Goal: Task Accomplishment & Management: Use online tool/utility

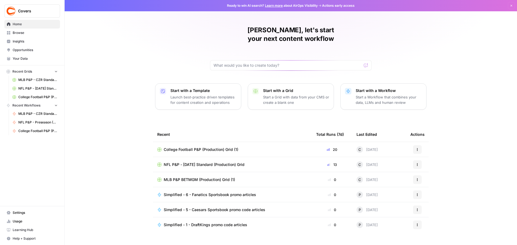
click at [20, 31] on span "Browse" at bounding box center [35, 32] width 45 height 5
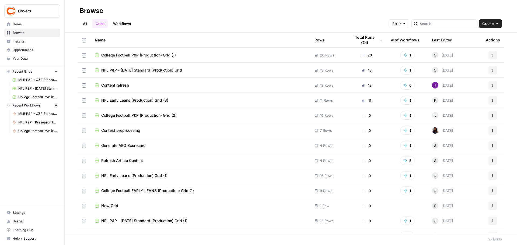
click at [153, 101] on span "NFL Early Leans (Production) Grid (3)" at bounding box center [134, 100] width 67 height 5
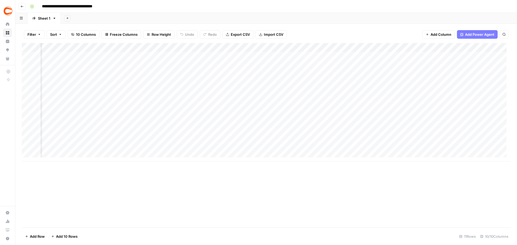
scroll to position [0, 159]
click at [382, 75] on div "Add Column" at bounding box center [266, 102] width 488 height 118
click at [386, 75] on div "Add Column" at bounding box center [266, 102] width 488 height 118
click at [386, 75] on input "43066" at bounding box center [395, 75] width 55 height 5
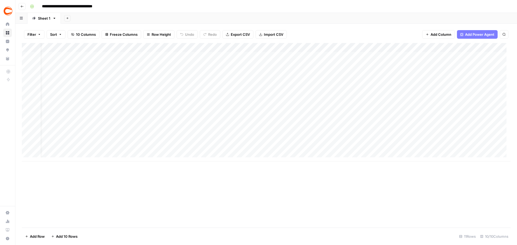
click at [81, 56] on div "Add Column" at bounding box center [266, 102] width 488 height 118
click at [496, 56] on div "Add Column" at bounding box center [266, 102] width 488 height 118
click at [57, 54] on div "Add Column" at bounding box center [266, 102] width 488 height 118
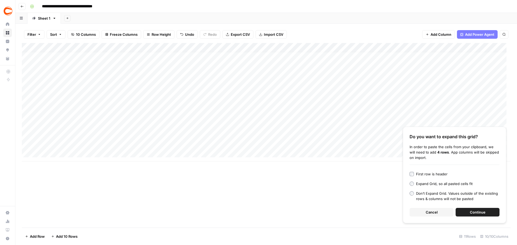
click at [481, 209] on button "Continue" at bounding box center [477, 212] width 44 height 9
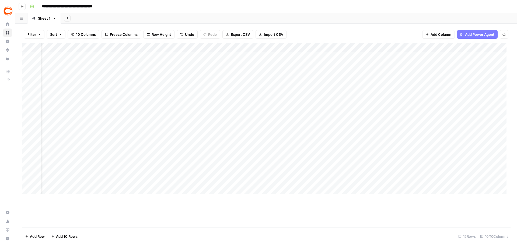
scroll to position [0, 138]
click at [403, 147] on div "Add Column" at bounding box center [266, 120] width 488 height 155
drag, startPoint x: 435, startPoint y: 152, endPoint x: 434, endPoint y: 188, distance: 36.6
click at [434, 188] on div "Add Column" at bounding box center [266, 120] width 488 height 155
click at [354, 162] on div "Add Column" at bounding box center [266, 120] width 488 height 155
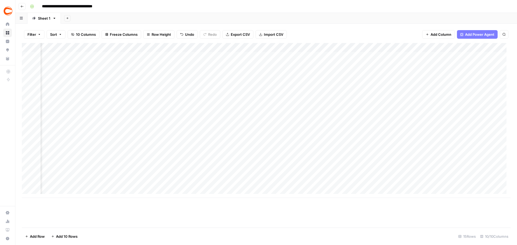
click at [349, 54] on div "Add Column" at bounding box center [266, 120] width 488 height 155
type input "[PERSON_NAME]"
click at [356, 75] on button "[PERSON_NAME]|a362a913-633a-44e4-b39d-f4eb9ee93bd0" at bounding box center [401, 77] width 108 height 6
click at [353, 67] on div "Add Column" at bounding box center [266, 120] width 488 height 155
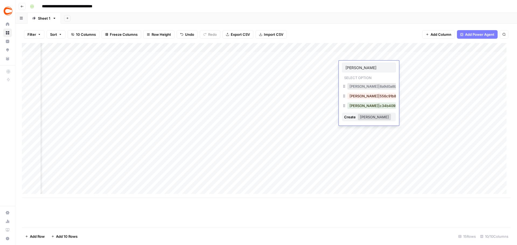
type input "[PERSON_NAME]"
click at [354, 94] on button "[PERSON_NAME]|556c91b8-d855-4671-b2cd-84840d96b65f" at bounding box center [401, 96] width 108 height 6
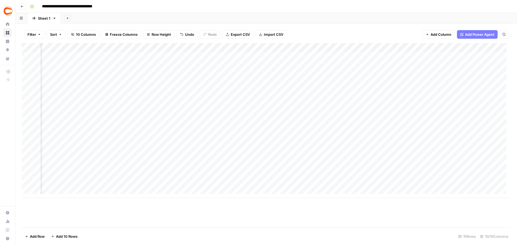
click at [352, 78] on div "Add Column" at bounding box center [266, 120] width 488 height 155
click at [359, 92] on div "[PERSON_NAME]|4662a546-6738-4ea3-9b54-14482fc0b1e6" at bounding box center [401, 96] width 110 height 8
click at [360, 92] on div "[PERSON_NAME]|4662a546-6738-4ea3-9b54-14482fc0b1e6" at bounding box center [401, 96] width 110 height 8
type input "am F"
click at [361, 96] on button "[PERSON_NAME]|4662a546-6738-4ea3-9b54-14482fc0b1e6" at bounding box center [401, 95] width 108 height 6
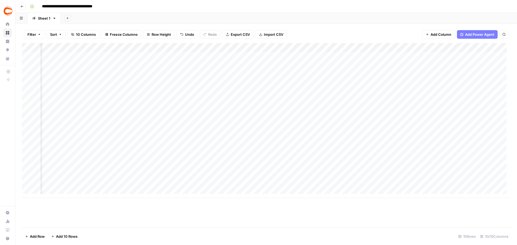
click at [346, 83] on div "Add Column" at bounding box center [266, 120] width 488 height 155
type input "[PERSON_NAME]"
click at [362, 104] on button "[PERSON_NAME]|41484abe-b1de-4f6f-a2da-991ee7fdbc99" at bounding box center [399, 104] width 105 height 6
click at [356, 93] on div "Add Column" at bounding box center [266, 120] width 488 height 155
type input "Jerem"
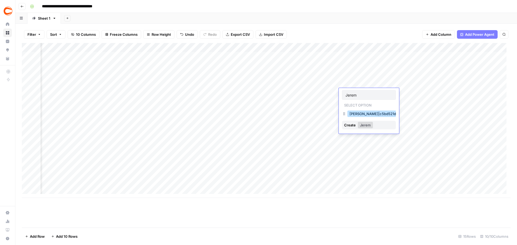
click at [358, 115] on button "[PERSON_NAME]|c5bd521d-495c-4c91-b7e1-78737e2d0d89" at bounding box center [400, 114] width 106 height 6
click at [355, 103] on div "Add Column" at bounding box center [266, 120] width 488 height 155
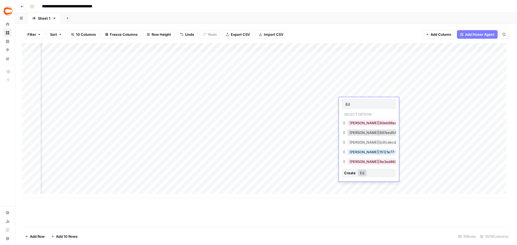
type input "Ed"
click at [359, 132] on button "[PERSON_NAME]|687eed54-692e-4d39-a838-45e92204d857" at bounding box center [402, 132] width 110 height 6
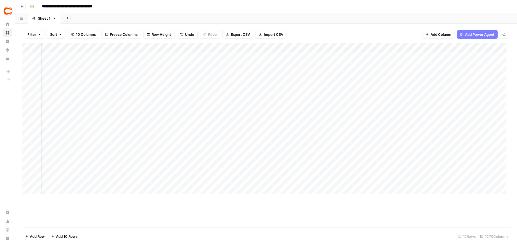
click at [354, 109] on div "Add Column" at bounding box center [266, 120] width 488 height 155
type input "Old"
click at [355, 133] on button "[PERSON_NAME]|a96f8d19-c530-4f5d-9242-32a8adb6cc99" at bounding box center [400, 132] width 107 height 6
click at [355, 119] on div "Add Column" at bounding box center [266, 120] width 488 height 155
type input "Loga"
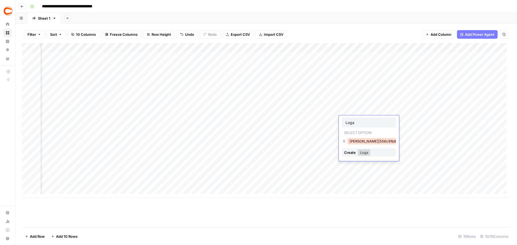
click at [360, 140] on button "[PERSON_NAME]|556c91b8-d855-4671-b2cd-84840d96b65f" at bounding box center [401, 141] width 108 height 6
click at [357, 129] on div "Add Column" at bounding box center [266, 120] width 488 height 155
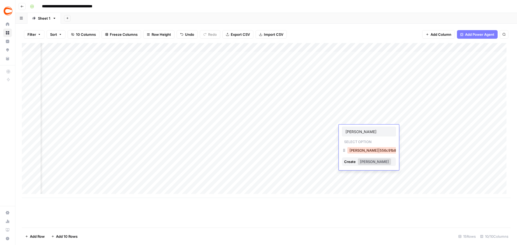
type input "[PERSON_NAME]"
click at [375, 152] on button "[PERSON_NAME]|556c91b8-d855-4671-b2cd-84840d96b65f" at bounding box center [401, 150] width 108 height 6
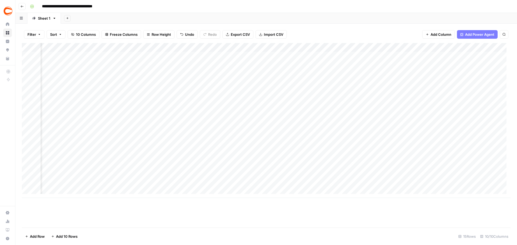
click at [345, 137] on div "Add Column" at bounding box center [266, 120] width 488 height 155
type input "Ence"
click at [357, 156] on button "[PERSON_NAME]|8a9d0a8b-94db-4176-b299-c8ac2ccc85f5" at bounding box center [401, 159] width 108 height 6
type input "[PERSON_NAME]"
click at [360, 168] on button "[PERSON_NAME]|1064357c-da40-4271-84c5-a2d19f553437" at bounding box center [400, 169] width 106 height 6
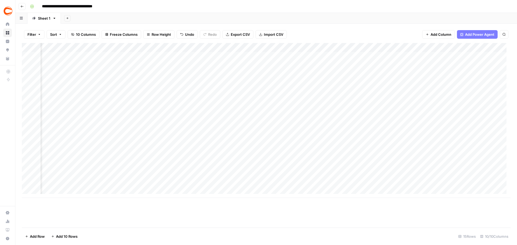
click at [354, 156] on div "Add Column" at bounding box center [266, 120] width 488 height 155
type input "[PERSON_NAME]"
drag, startPoint x: 355, startPoint y: 180, endPoint x: 353, endPoint y: 175, distance: 5.4
click at [355, 180] on button "[PERSON_NAME]|4662a546-6738-4ea3-9b54-14482fc0b1e6" at bounding box center [401, 178] width 108 height 6
click at [353, 165] on div "Add Column" at bounding box center [266, 120] width 488 height 155
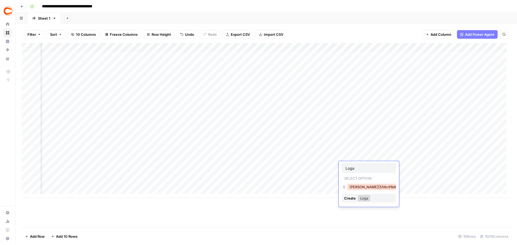
type input "Loga"
click at [357, 187] on button "[PERSON_NAME]|556c91b8-d855-4671-b2cd-84840d96b65f" at bounding box center [401, 187] width 108 height 6
click at [355, 175] on div "Add Column" at bounding box center [266, 120] width 488 height 155
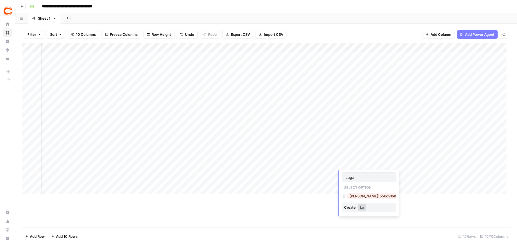
type input "[PERSON_NAME]"
click at [355, 175] on div "Add Column" at bounding box center [266, 120] width 488 height 155
type input "Loga"
click at [357, 195] on button "[PERSON_NAME]|556c91b8-d855-4671-b2cd-84840d96b65f" at bounding box center [401, 196] width 108 height 6
click at [354, 191] on div "Add Column" at bounding box center [266, 120] width 488 height 155
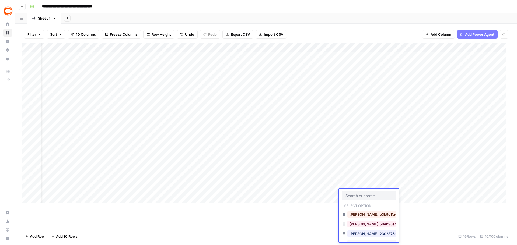
click at [353, 182] on div "Add Column" at bounding box center [266, 125] width 488 height 164
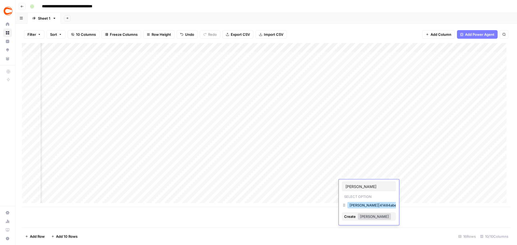
type input "[PERSON_NAME]"
click at [359, 208] on button "[PERSON_NAME]|41484abe-b1de-4f6f-a2da-991ee7fdbc99" at bounding box center [399, 205] width 105 height 6
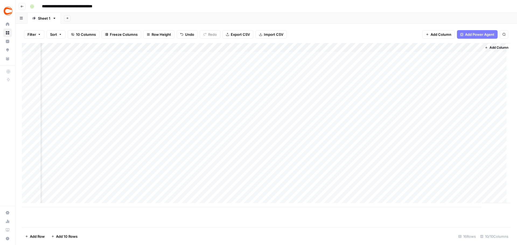
scroll to position [0, 220]
click at [423, 49] on div "Add Column" at bounding box center [266, 125] width 488 height 164
click at [428, 59] on span "All Rows" at bounding box center [442, 59] width 34 height 5
click at [445, 55] on div "Add Column" at bounding box center [266, 125] width 488 height 164
click at [474, 55] on div "Add Column" at bounding box center [266, 125] width 488 height 164
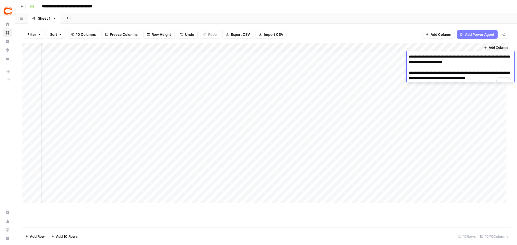
drag, startPoint x: 492, startPoint y: 61, endPoint x: 480, endPoint y: 61, distance: 12.4
click at [480, 61] on textarea "**********" at bounding box center [460, 70] width 108 height 34
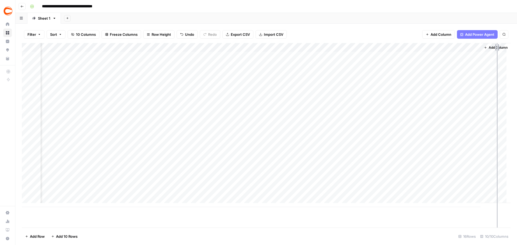
drag, startPoint x: 476, startPoint y: 48, endPoint x: 512, endPoint y: 45, distance: 36.8
click at [512, 45] on div "Filter Sort 10 Columns Freeze Columns Row Height Undo Redo Export CSV Import CS…" at bounding box center [265, 134] width 501 height 221
drag, startPoint x: 429, startPoint y: 47, endPoint x: 392, endPoint y: 47, distance: 36.3
click at [392, 47] on div "Add Column" at bounding box center [266, 125] width 488 height 164
drag, startPoint x: 476, startPoint y: 46, endPoint x: 500, endPoint y: 45, distance: 24.0
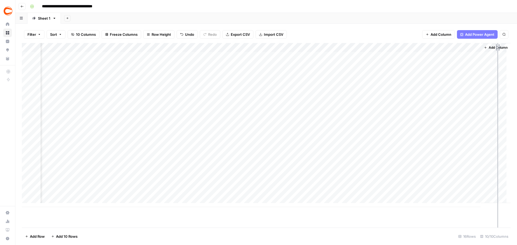
click at [500, 45] on div "Add Column" at bounding box center [266, 125] width 488 height 164
click at [495, 58] on div "Add Column" at bounding box center [266, 125] width 488 height 164
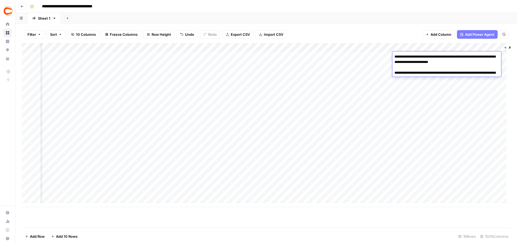
click at [451, 95] on div "Add Column" at bounding box center [266, 125] width 488 height 164
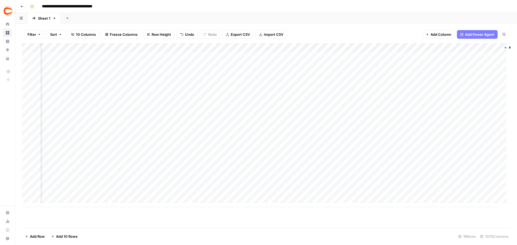
click at [498, 64] on div "Add Column" at bounding box center [266, 125] width 488 height 164
click at [496, 64] on div "Add Column" at bounding box center [266, 125] width 488 height 164
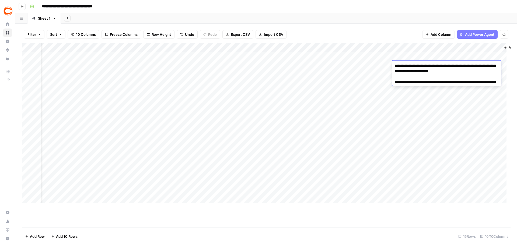
drag, startPoint x: 470, startPoint y: 71, endPoint x: 467, endPoint y: 71, distance: 3.8
click at [467, 71] on textarea "**********" at bounding box center [446, 79] width 109 height 34
click at [469, 107] on div "Add Column" at bounding box center [266, 125] width 488 height 164
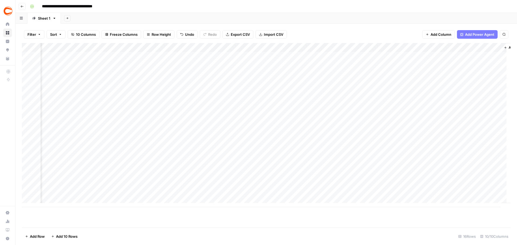
click at [491, 72] on div "Add Column" at bounding box center [266, 125] width 488 height 164
click at [497, 73] on div "Add Column" at bounding box center [266, 125] width 488 height 164
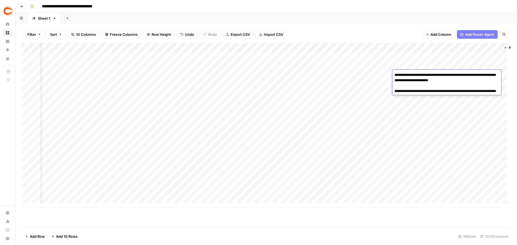
drag, startPoint x: 477, startPoint y: 82, endPoint x: 466, endPoint y: 81, distance: 10.5
click at [466, 81] on textarea "**********" at bounding box center [446, 88] width 109 height 34
click at [482, 61] on div "Add Column" at bounding box center [266, 125] width 488 height 164
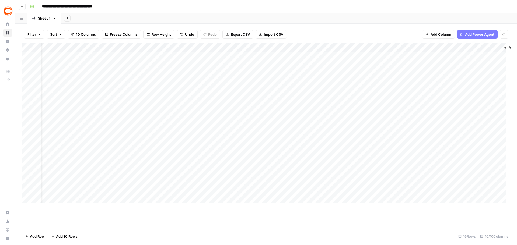
click at [491, 82] on div "Add Column" at bounding box center [266, 125] width 488 height 164
click at [497, 84] on div "Add Column" at bounding box center [266, 125] width 488 height 164
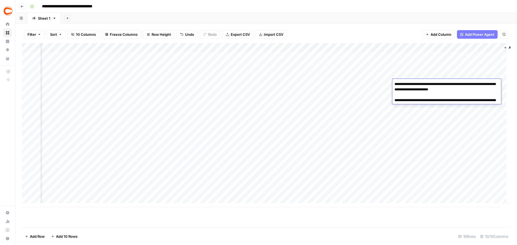
drag, startPoint x: 473, startPoint y: 88, endPoint x: 466, endPoint y: 88, distance: 6.7
click at [466, 88] on textarea "**********" at bounding box center [446, 97] width 109 height 34
click at [486, 88] on textarea "**********" at bounding box center [446, 97] width 109 height 34
drag, startPoint x: 479, startPoint y: 89, endPoint x: 466, endPoint y: 89, distance: 12.4
click at [466, 89] on textarea "**********" at bounding box center [446, 97] width 109 height 34
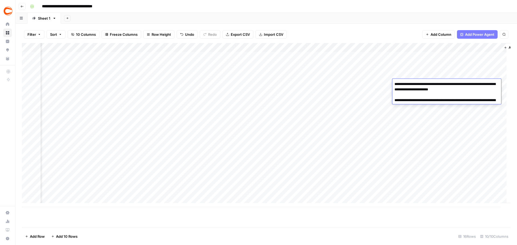
drag, startPoint x: 480, startPoint y: 69, endPoint x: 482, endPoint y: 73, distance: 4.8
click at [480, 69] on div "Add Column" at bounding box center [266, 125] width 488 height 164
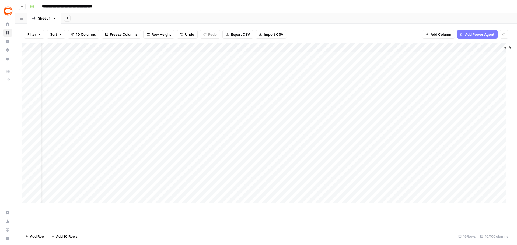
click at [494, 82] on div "Add Column" at bounding box center [266, 125] width 488 height 164
click at [496, 91] on div "Add Column" at bounding box center [266, 125] width 488 height 164
click at [496, 92] on div "Add Column" at bounding box center [266, 125] width 488 height 164
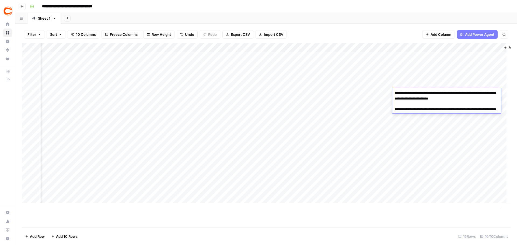
click at [466, 98] on textarea "**********" at bounding box center [446, 107] width 109 height 34
click at [490, 84] on div "Add Column" at bounding box center [266, 125] width 488 height 164
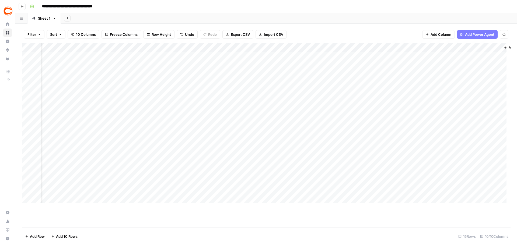
click at [490, 84] on div "Add Column" at bounding box center [266, 125] width 488 height 164
click at [491, 74] on div "Add Column" at bounding box center [266, 125] width 488 height 164
click at [492, 90] on div "Add Column" at bounding box center [266, 125] width 488 height 164
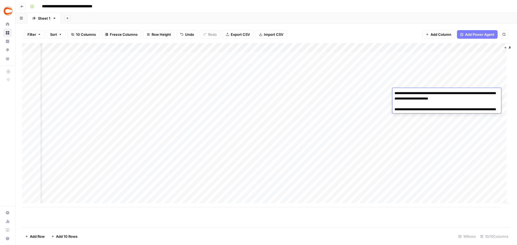
click at [492, 82] on div "Add Column" at bounding box center [266, 125] width 488 height 164
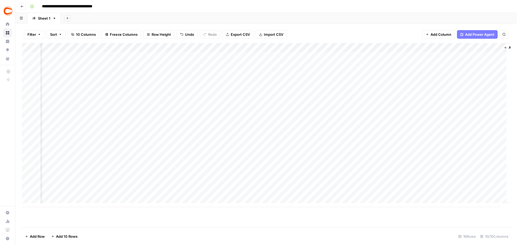
click at [496, 99] on div "Add Column" at bounding box center [266, 125] width 488 height 164
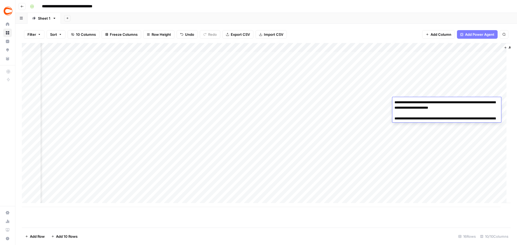
drag, startPoint x: 476, startPoint y: 108, endPoint x: 466, endPoint y: 108, distance: 9.2
click at [466, 108] on textarea "**********" at bounding box center [446, 116] width 109 height 34
click at [485, 93] on div "Add Column" at bounding box center [266, 125] width 488 height 164
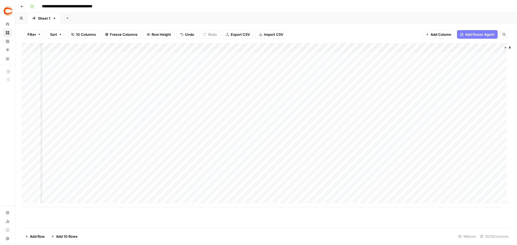
click at [495, 109] on div "Add Column" at bounding box center [266, 125] width 488 height 164
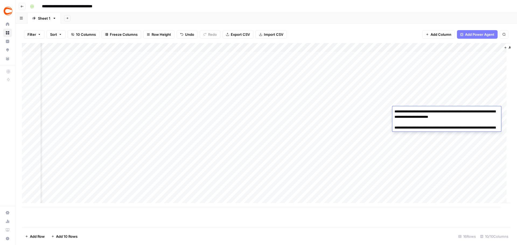
drag, startPoint x: 477, startPoint y: 117, endPoint x: 466, endPoint y: 118, distance: 11.6
click at [466, 118] on textarea "**********" at bounding box center [446, 125] width 109 height 34
click at [476, 96] on div "Add Column" at bounding box center [266, 125] width 488 height 164
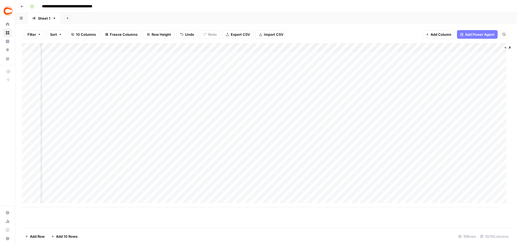
click at [486, 108] on div "Add Column" at bounding box center [266, 125] width 488 height 164
click at [493, 112] on div "Add Column" at bounding box center [266, 125] width 488 height 164
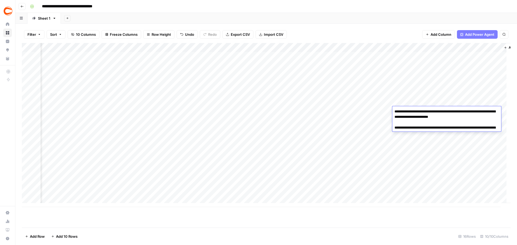
click at [493, 102] on div "Add Column" at bounding box center [266, 125] width 488 height 164
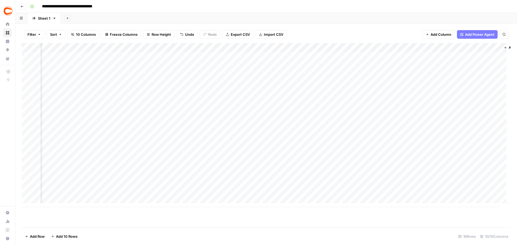
click at [496, 118] on div "Add Column" at bounding box center [266, 125] width 488 height 164
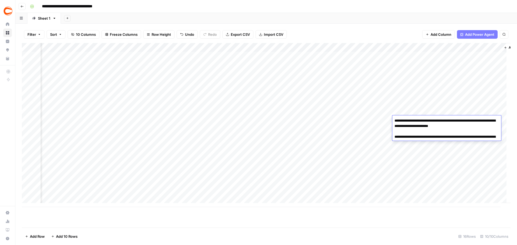
drag, startPoint x: 477, startPoint y: 126, endPoint x: 466, endPoint y: 126, distance: 10.5
click at [466, 126] on textarea "**********" at bounding box center [446, 134] width 109 height 34
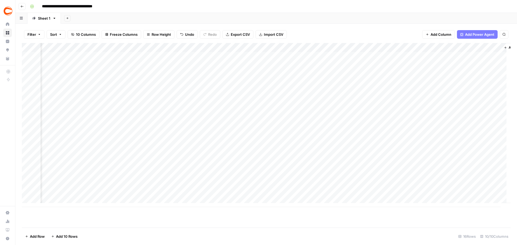
click at [489, 105] on div "Add Column" at bounding box center [266, 125] width 488 height 164
click at [492, 121] on div "Add Column" at bounding box center [266, 125] width 488 height 164
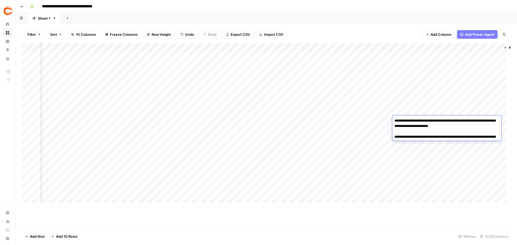
click at [502, 128] on div "Add Column" at bounding box center [516, 123] width 30 height 160
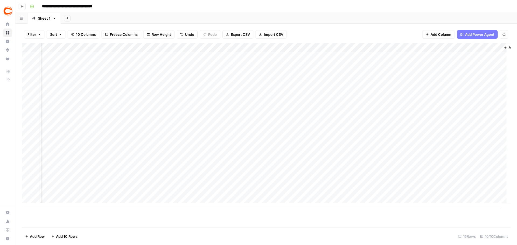
click at [496, 128] on div "Add Column" at bounding box center [266, 125] width 488 height 164
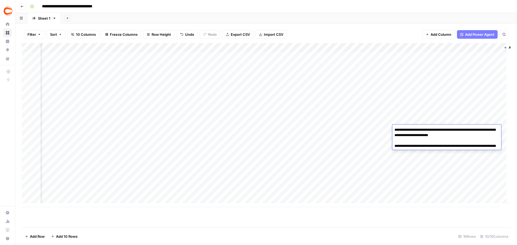
drag, startPoint x: 481, startPoint y: 135, endPoint x: 465, endPoint y: 135, distance: 15.3
click at [465, 135] on textarea "**********" at bounding box center [446, 143] width 109 height 34
click at [504, 132] on div "Add Column" at bounding box center [516, 123] width 30 height 160
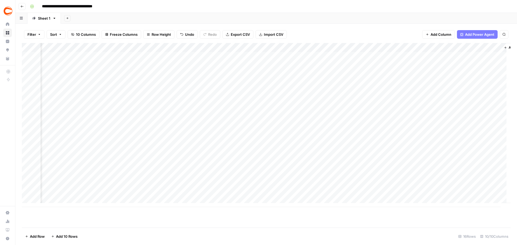
click at [493, 137] on div "Add Column" at bounding box center [266, 125] width 488 height 164
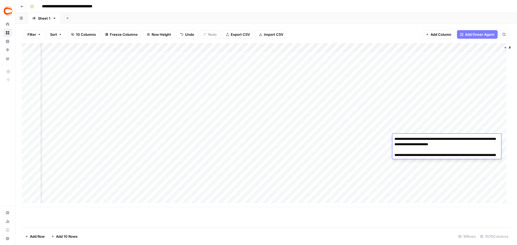
drag, startPoint x: 478, startPoint y: 144, endPoint x: 465, endPoint y: 145, distance: 12.4
click at [465, 145] on textarea "**********" at bounding box center [446, 152] width 109 height 34
click at [505, 126] on div "Add Column" at bounding box center [516, 123] width 30 height 160
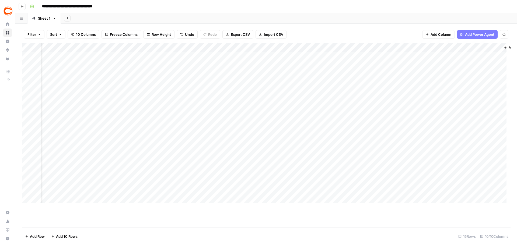
click at [496, 147] on div "Add Column" at bounding box center [266, 125] width 488 height 164
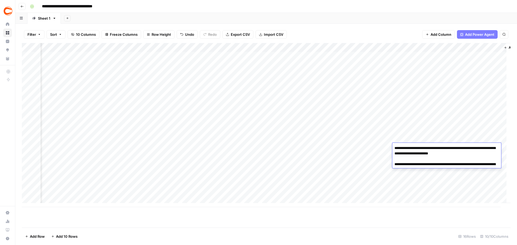
drag, startPoint x: 476, startPoint y: 153, endPoint x: 466, endPoint y: 153, distance: 9.7
click at [466, 153] on textarea "**********" at bounding box center [446, 162] width 109 height 34
click at [471, 126] on div "Add Column" at bounding box center [266, 125] width 488 height 164
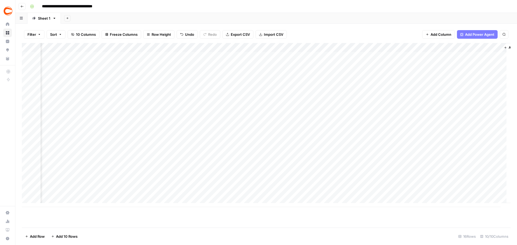
click at [497, 157] on div "Add Column" at bounding box center [266, 125] width 488 height 164
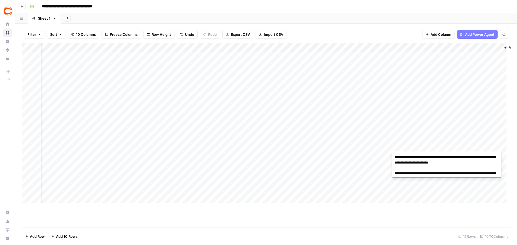
drag, startPoint x: 473, startPoint y: 163, endPoint x: 465, endPoint y: 162, distance: 7.3
click at [465, 162] on textarea "**********" at bounding box center [446, 171] width 109 height 34
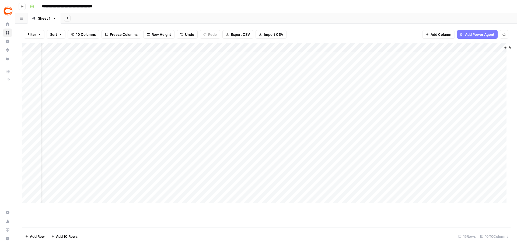
click at [496, 132] on div "Add Column" at bounding box center [266, 125] width 488 height 164
click at [497, 166] on div "Add Column" at bounding box center [266, 125] width 488 height 164
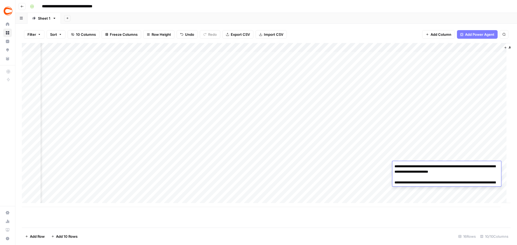
drag, startPoint x: 479, startPoint y: 171, endPoint x: 466, endPoint y: 171, distance: 12.9
click at [466, 171] on textarea "**********" at bounding box center [446, 180] width 109 height 34
click at [484, 152] on div "Add Column" at bounding box center [266, 125] width 488 height 164
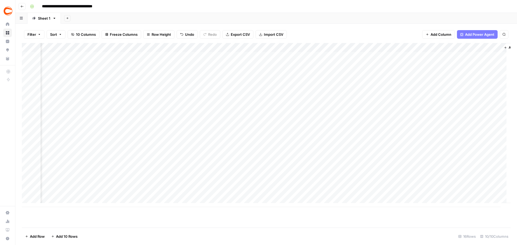
click at [494, 172] on div "Add Column" at bounding box center [266, 125] width 488 height 164
click at [494, 175] on div "Add Column" at bounding box center [266, 125] width 488 height 164
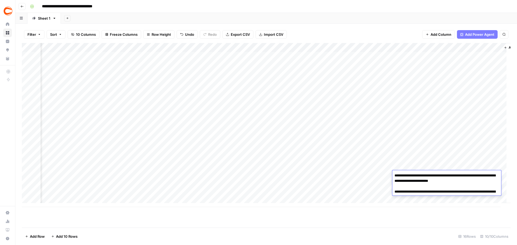
drag, startPoint x: 479, startPoint y: 182, endPoint x: 466, endPoint y: 182, distance: 12.7
click at [466, 182] on textarea "**********" at bounding box center [446, 189] width 109 height 34
click at [486, 148] on div "Add Column" at bounding box center [266, 125] width 488 height 164
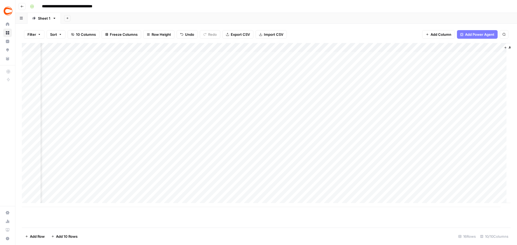
click at [497, 182] on div "Add Column" at bounding box center [266, 125] width 488 height 164
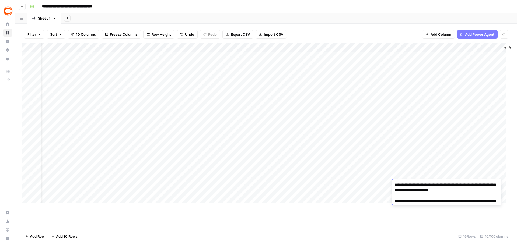
drag, startPoint x: 476, startPoint y: 190, endPoint x: 467, endPoint y: 190, distance: 9.4
click at [467, 190] on textarea "**********" at bounding box center [446, 198] width 109 height 34
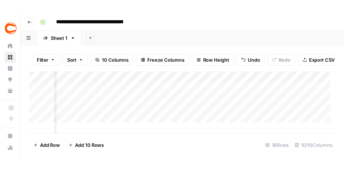
scroll to position [0, 220]
